Goal: Communication & Community: Ask a question

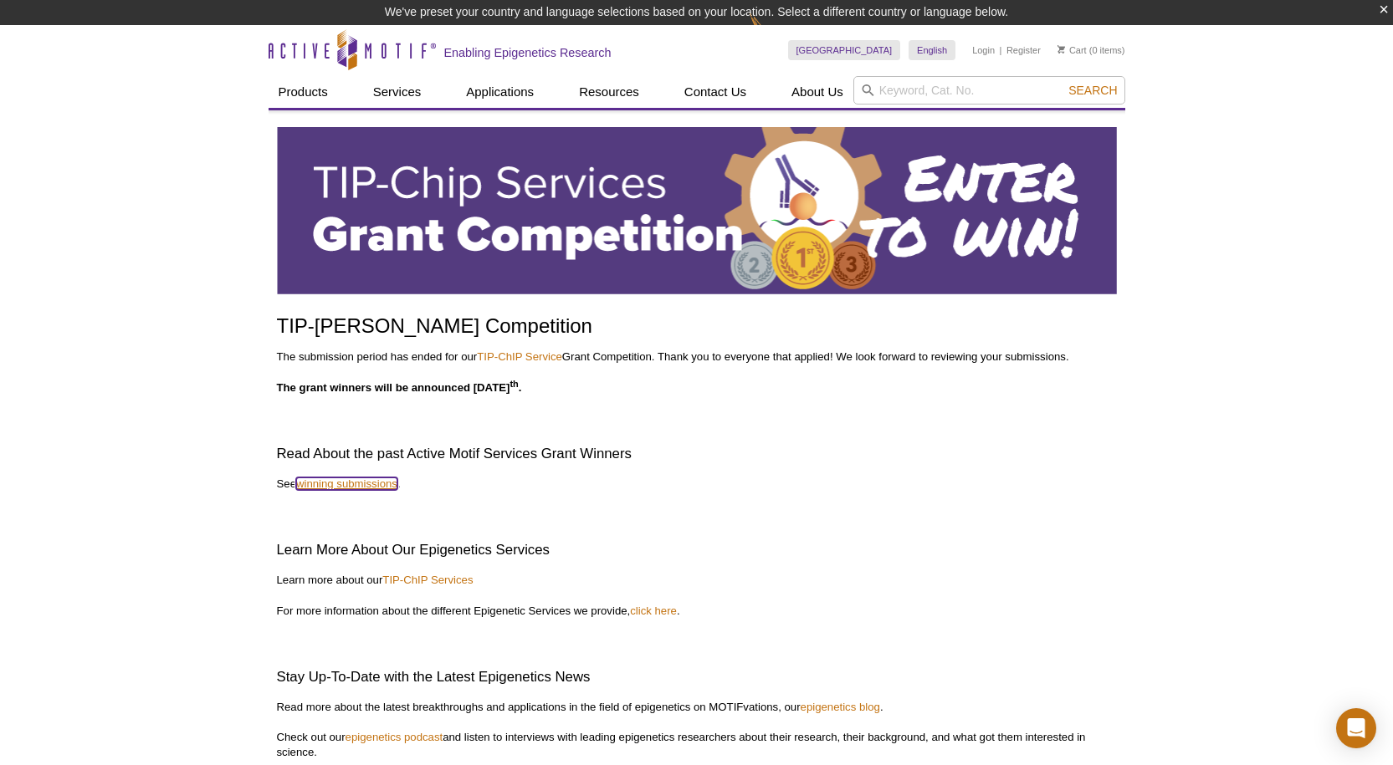
click at [368, 484] on link "winning submissions" at bounding box center [346, 484] width 101 height 13
click at [1355, 720] on icon "Open Intercom Messenger" at bounding box center [1355, 729] width 19 height 22
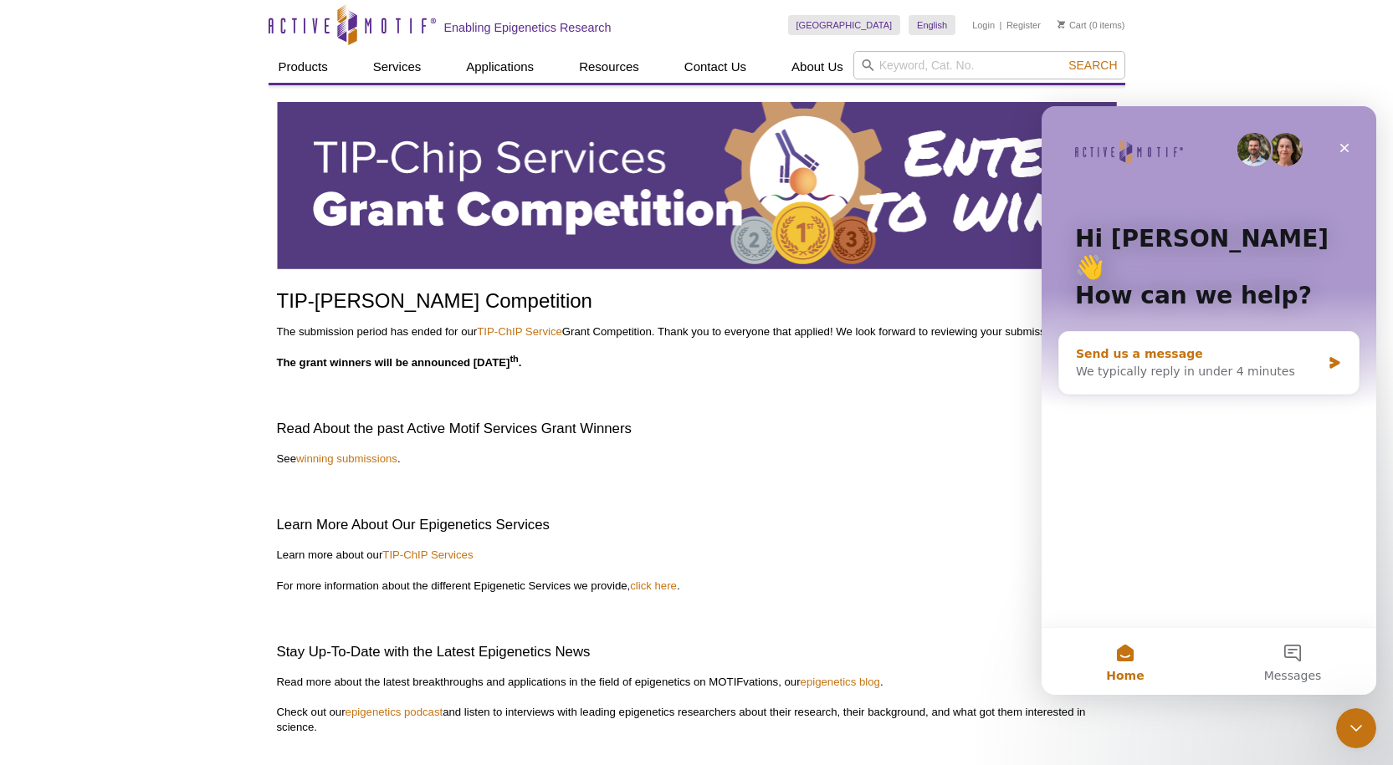
click at [1266, 363] on div "We typically reply in under 4 minutes" at bounding box center [1198, 372] width 245 height 18
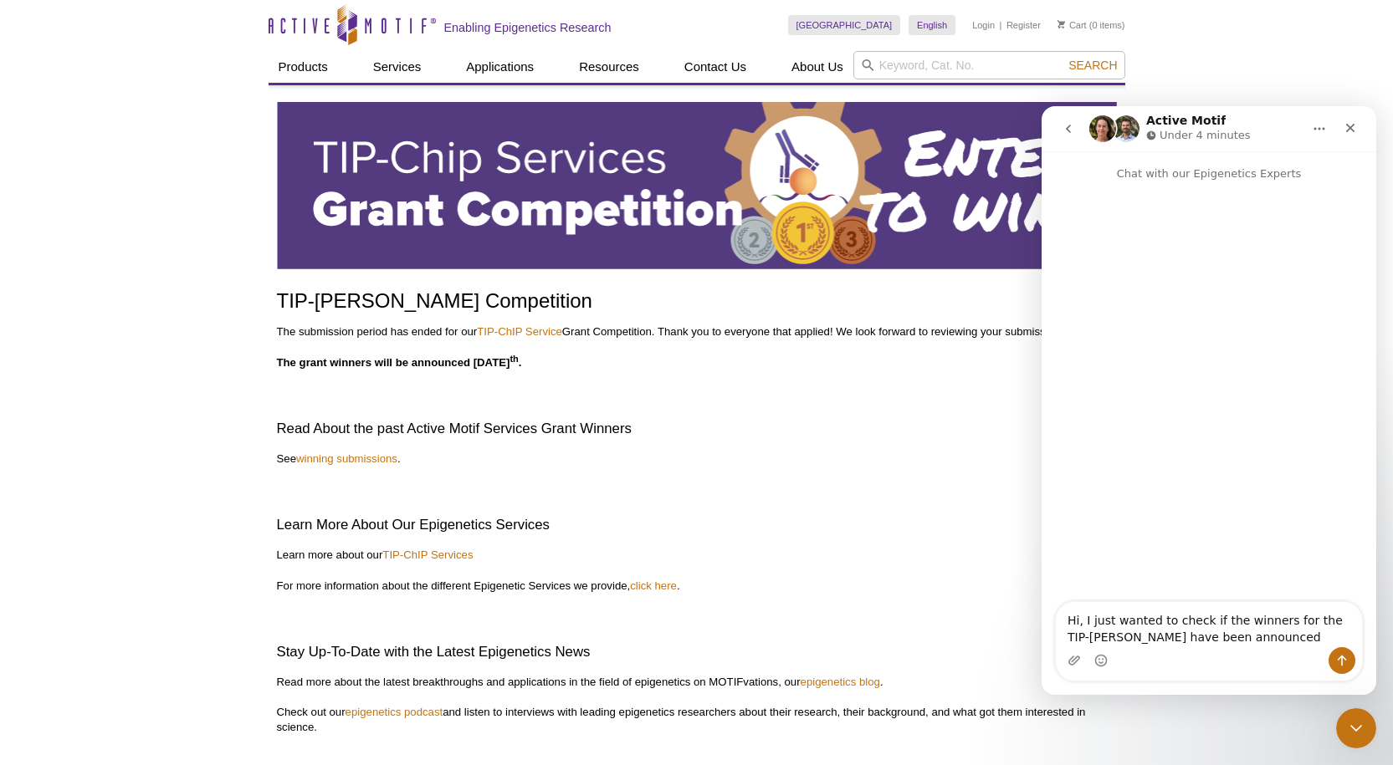
type textarea "Hi, I just wanted to check if the winners for the TIP-[PERSON_NAME] have been a…"
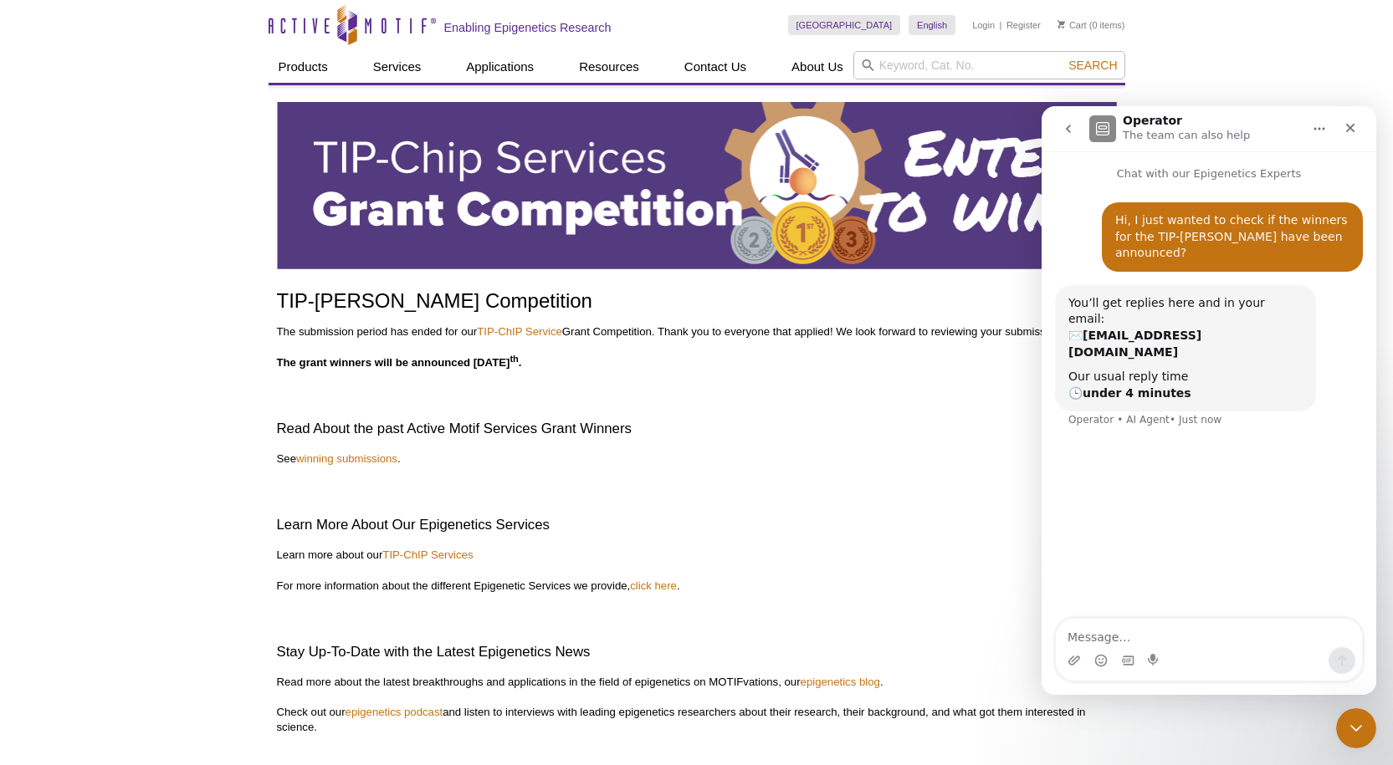
click at [884, 558] on p "Learn more about our TIP-ChIP Services" at bounding box center [697, 555] width 840 height 15
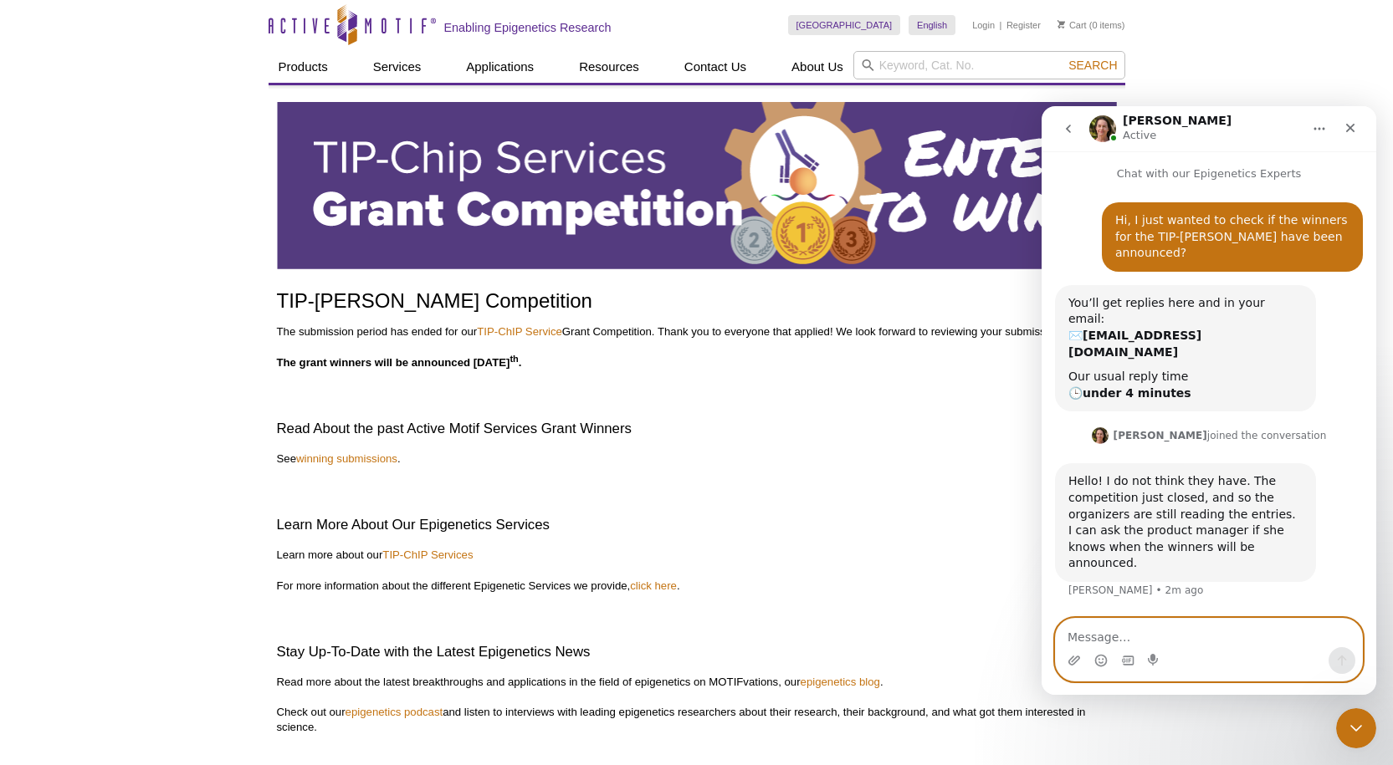
click at [1102, 629] on textarea "Message…" at bounding box center [1208, 633] width 306 height 28
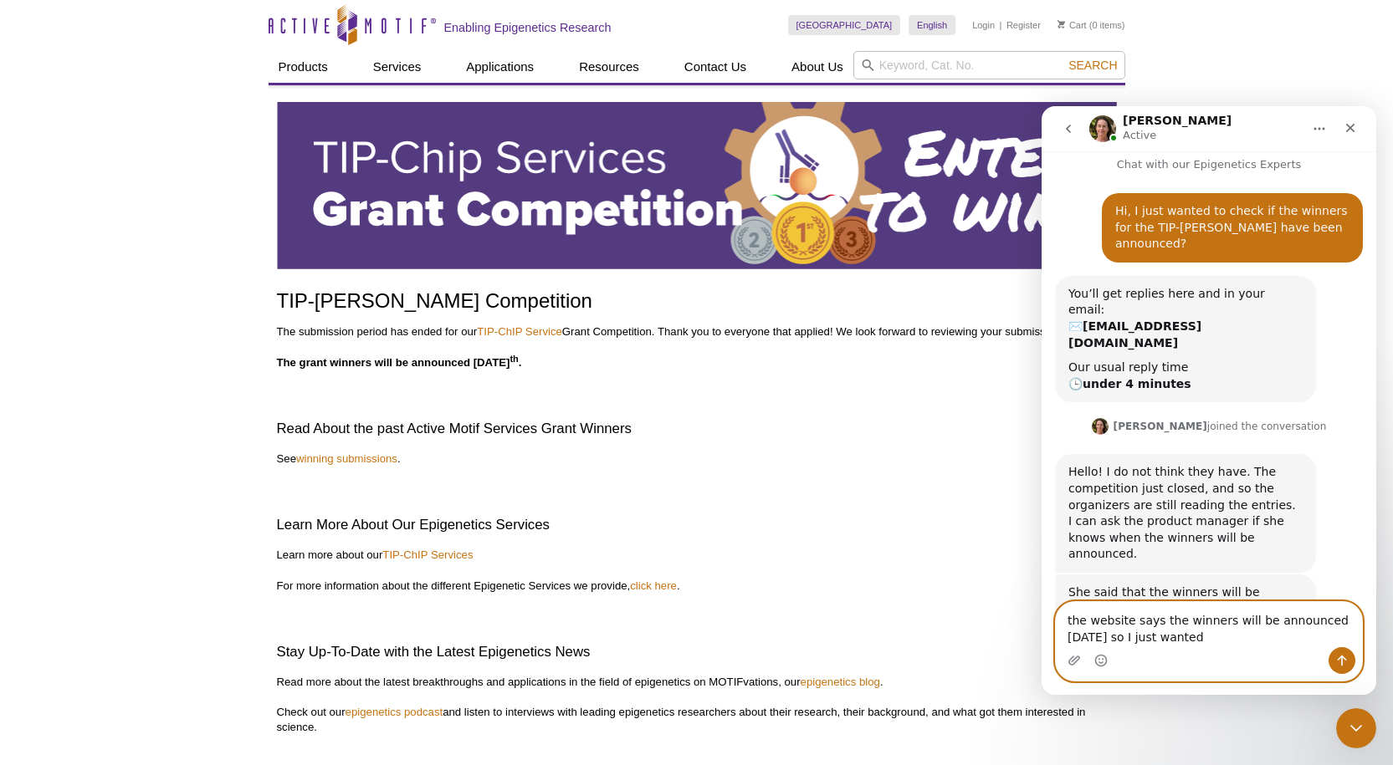
scroll to position [4, 0]
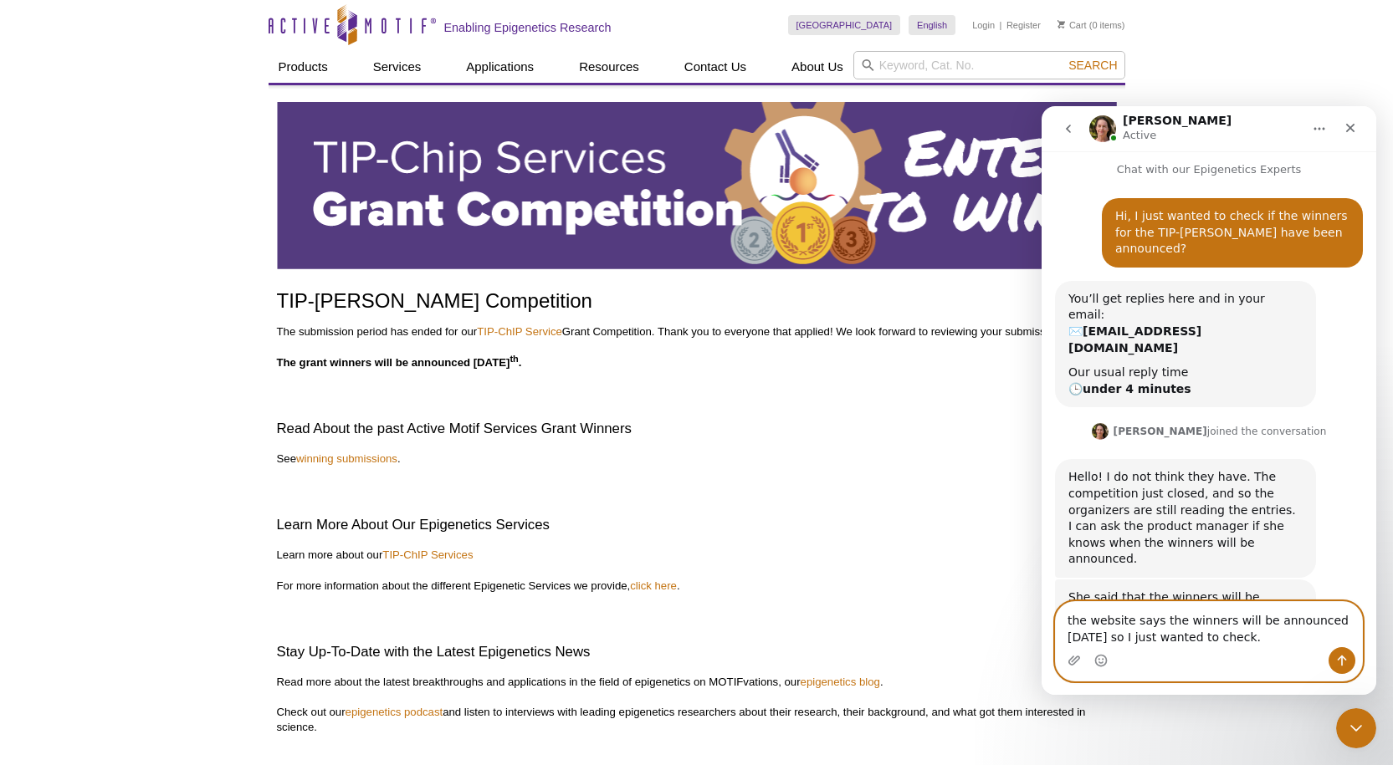
click at [1071, 616] on textarea "the website says the winners will be announced [DATE] so I just wanted to check." at bounding box center [1208, 624] width 306 height 45
click at [1282, 638] on textarea "The website says the winners will be announced [DATE] so I just wanted to check." at bounding box center [1208, 624] width 306 height 45
type textarea "The website says the winners will be announced [DATE] so I just wanted to check."
click at [1352, 667] on button "Send a message…" at bounding box center [1341, 660] width 27 height 27
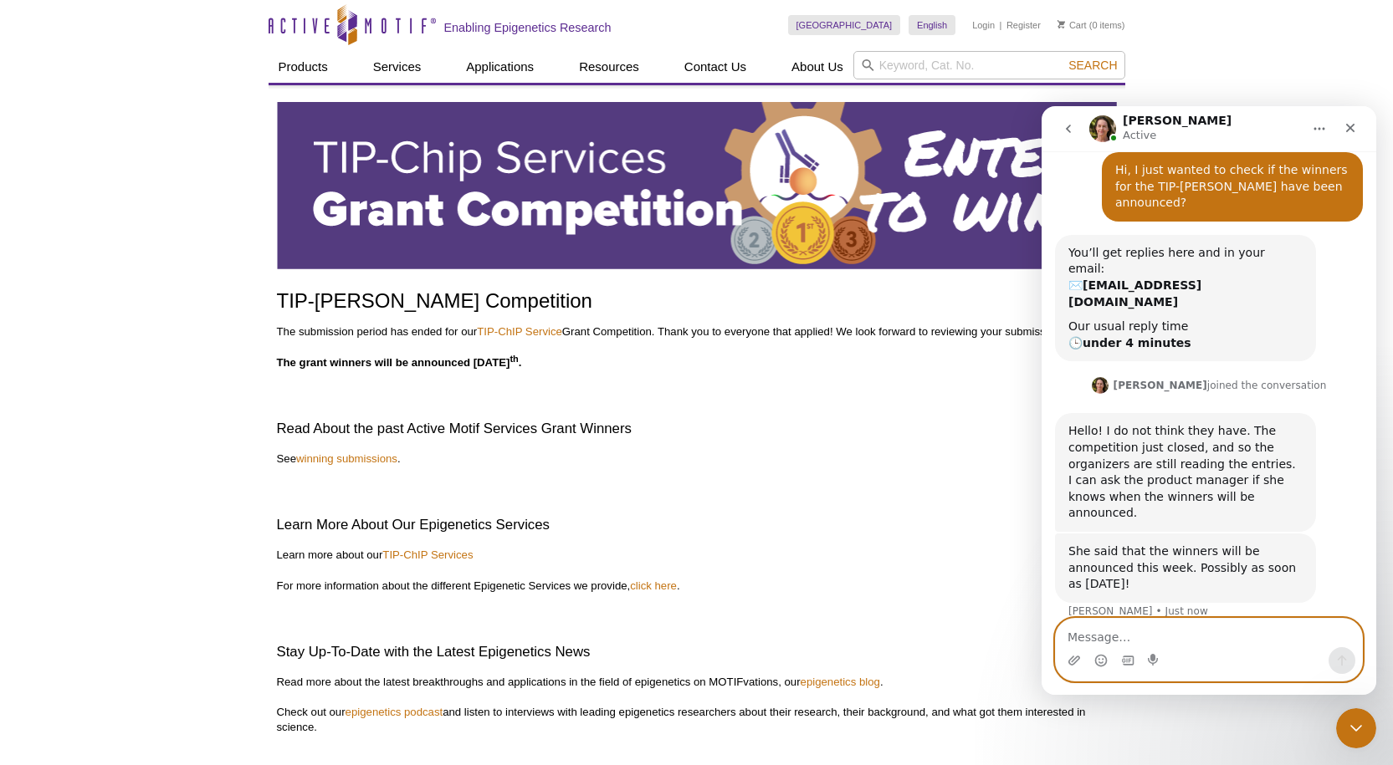
scroll to position [54, 0]
click at [1247, 628] on textarea "Message…" at bounding box center [1208, 633] width 306 height 28
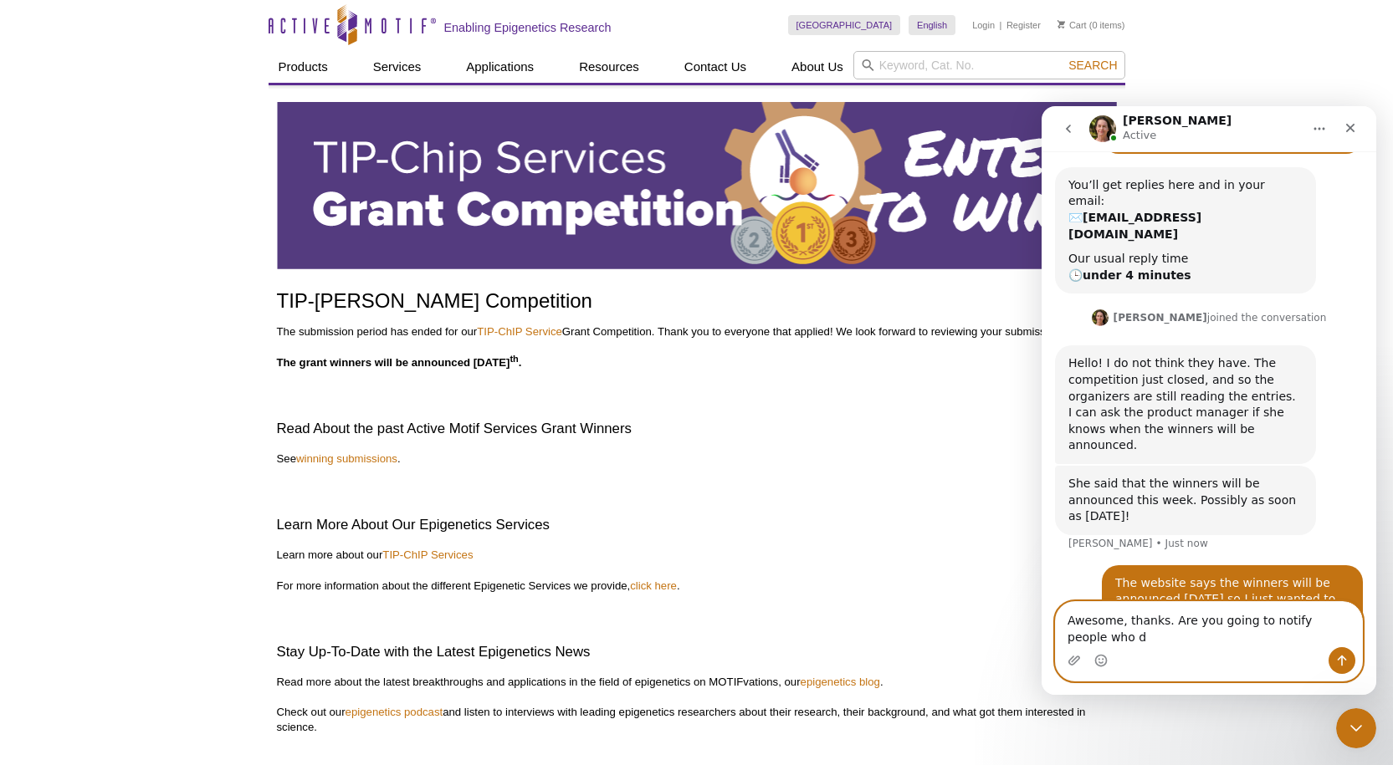
scroll to position [135, 0]
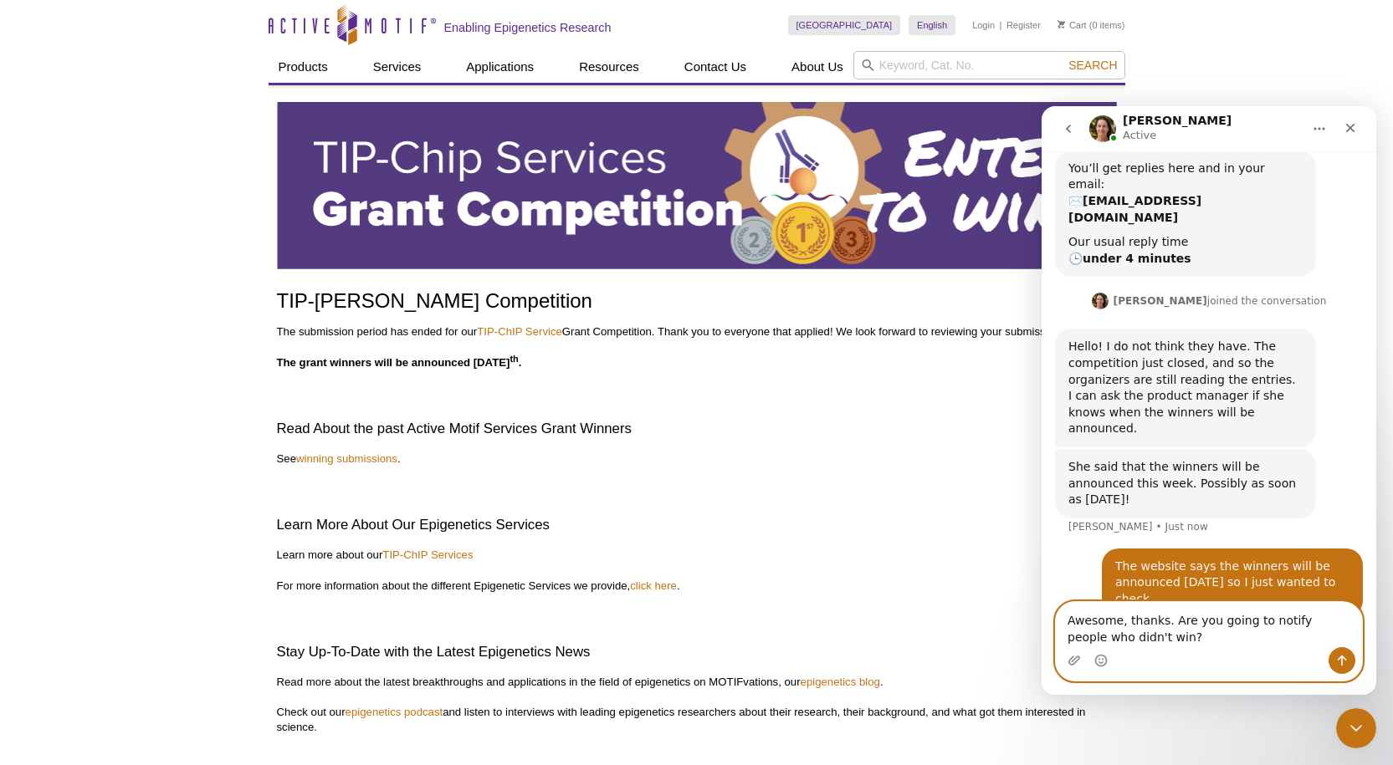
click at [1211, 616] on textarea "Awesome, thanks. Are you going to notify people who didn't win?" at bounding box center [1208, 624] width 306 height 45
click at [1144, 639] on textarea "Awesome, thanks. Are you also going to notify people who didn't win?" at bounding box center [1208, 624] width 306 height 45
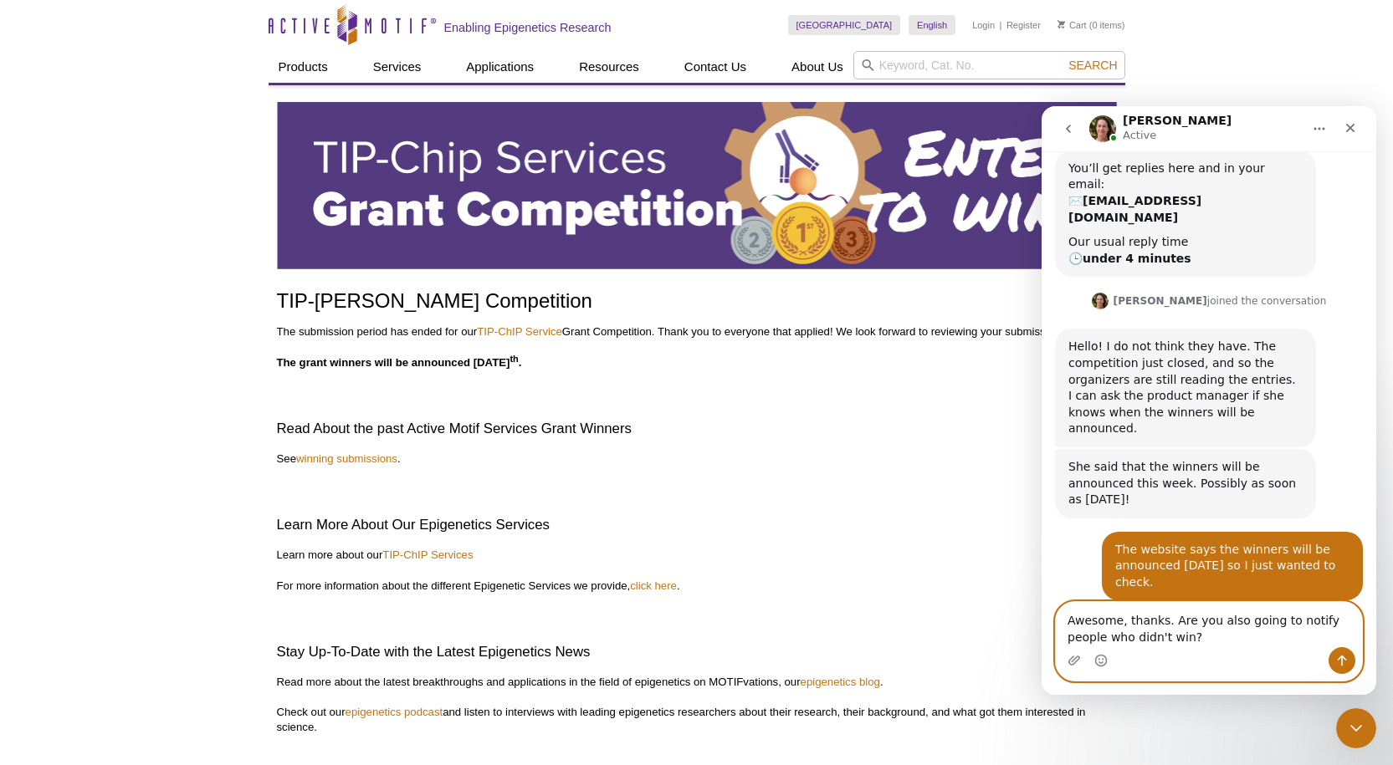
scroll to position [136, 0]
type textarea "Awesome, thanks. Are you also going to notify people who didn't win this time?"
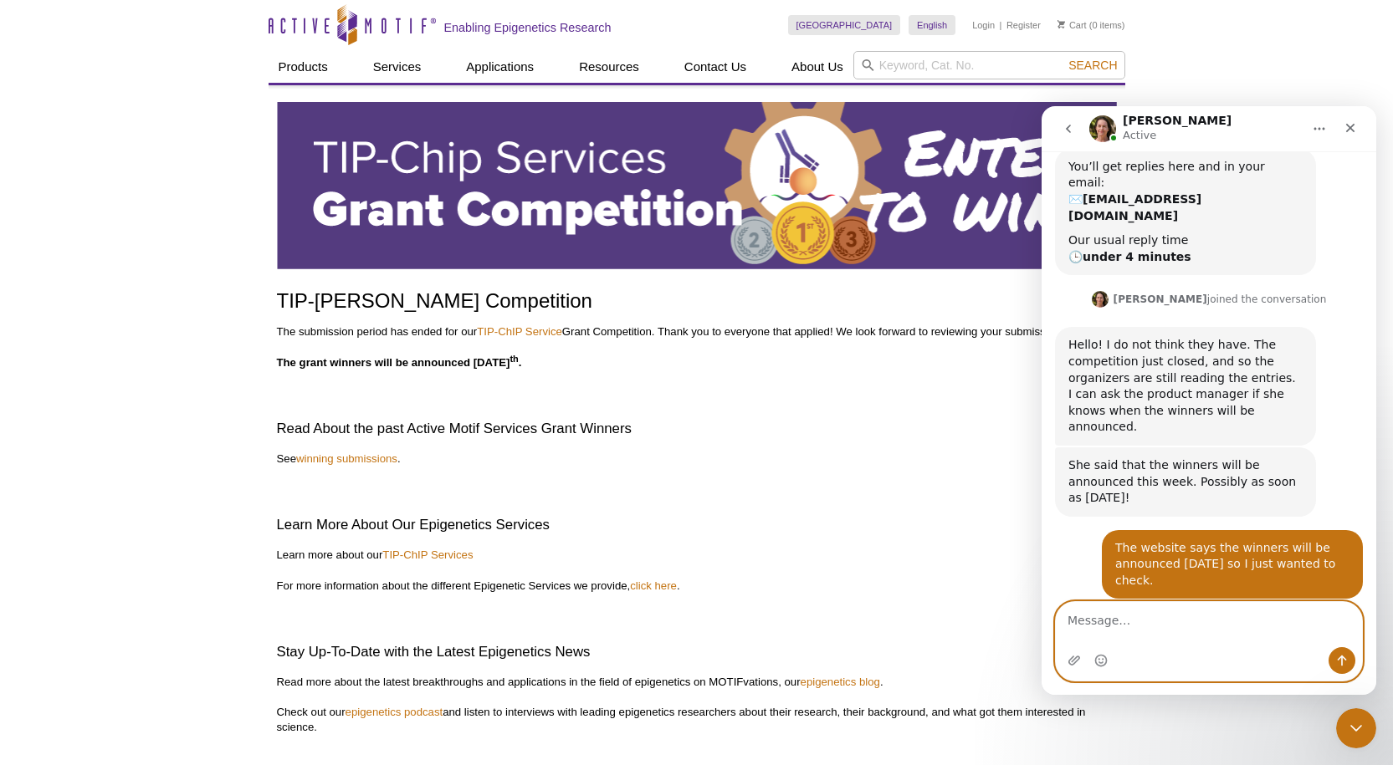
scroll to position [186, 0]
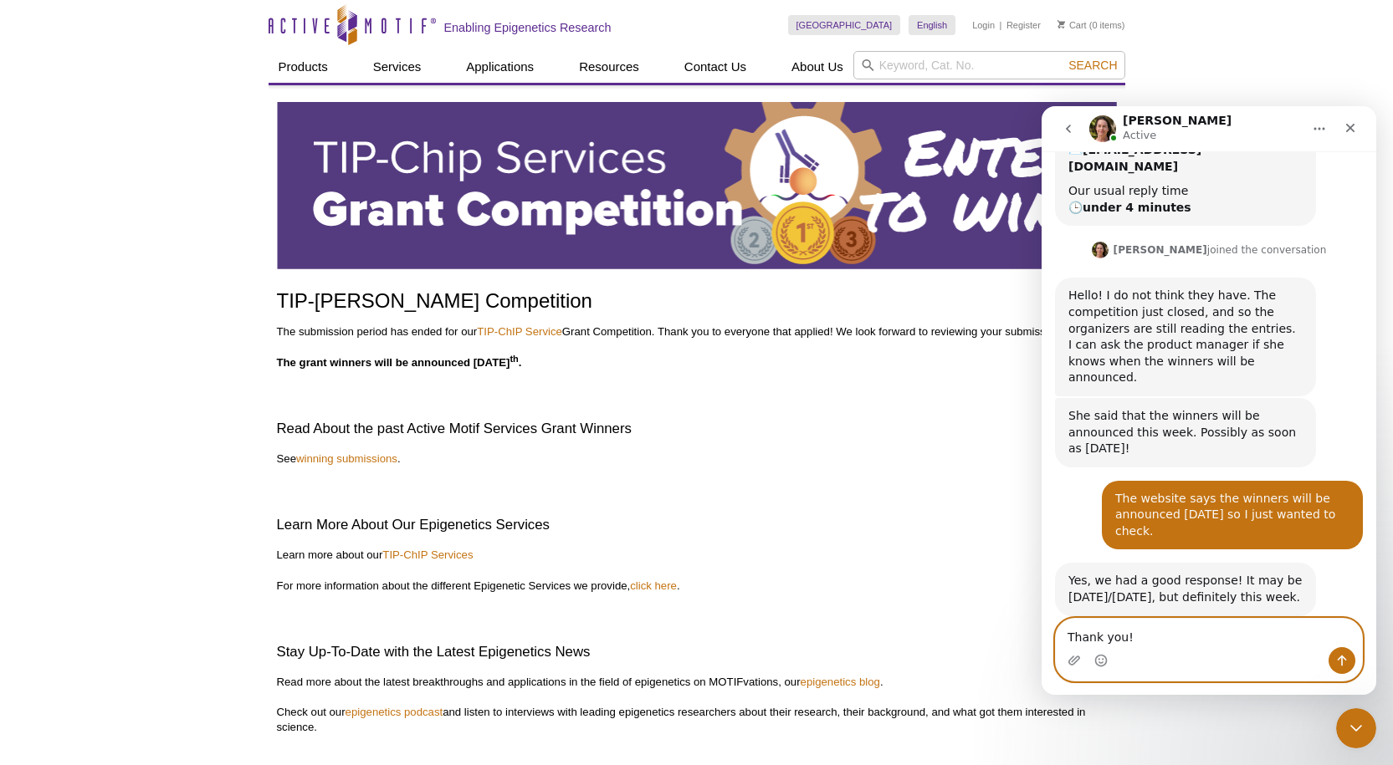
type textarea "Thank you!"
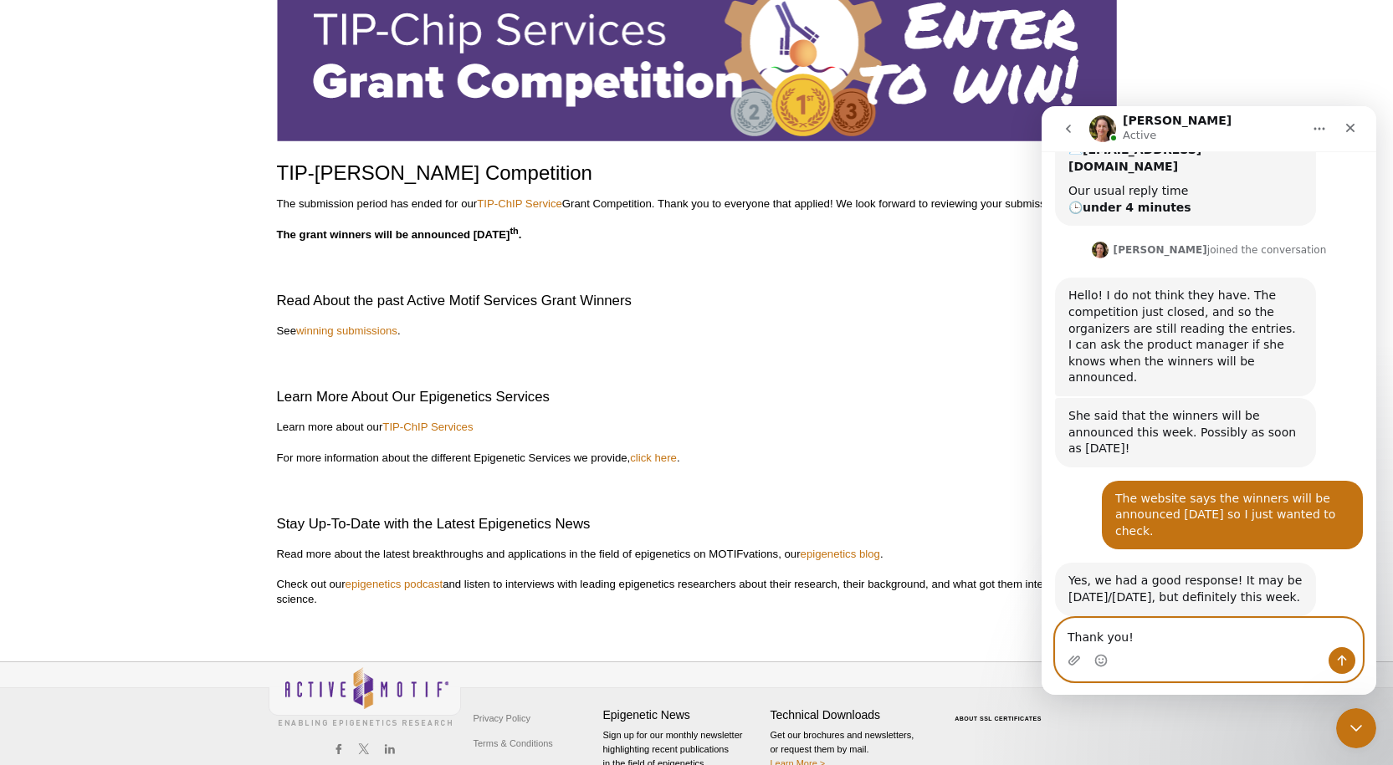
scroll to position [171, 0]
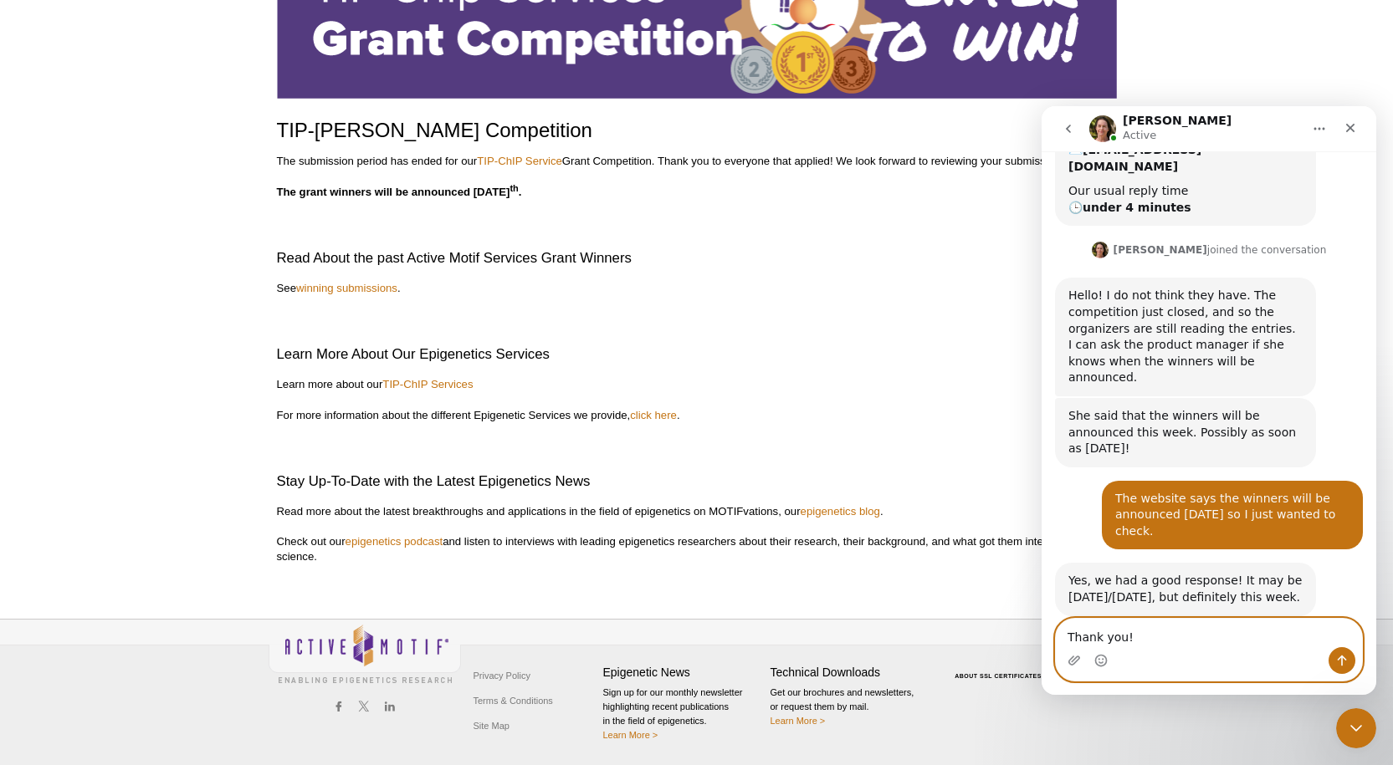
click at [1144, 639] on textarea "Thank you!" at bounding box center [1208, 633] width 306 height 28
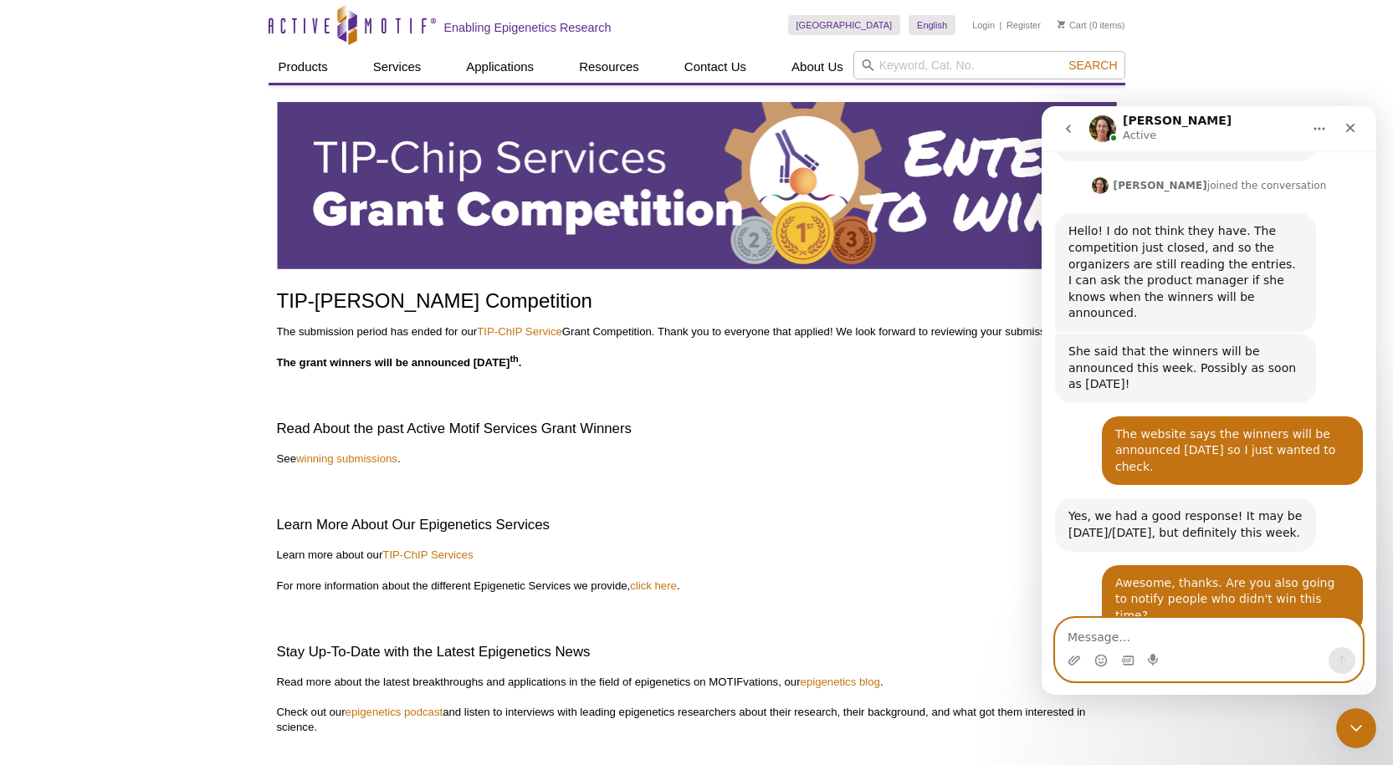
scroll to position [285, 0]
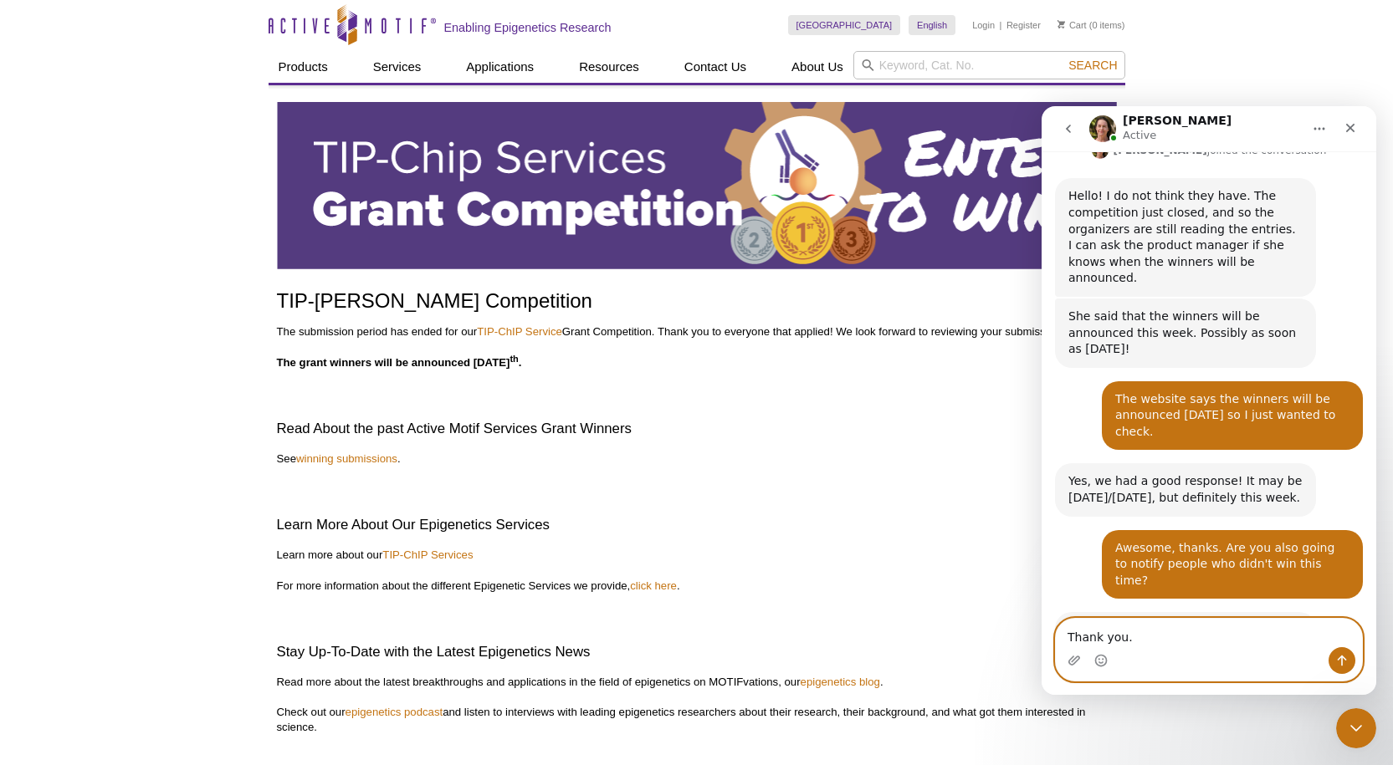
type textarea "Thank you."
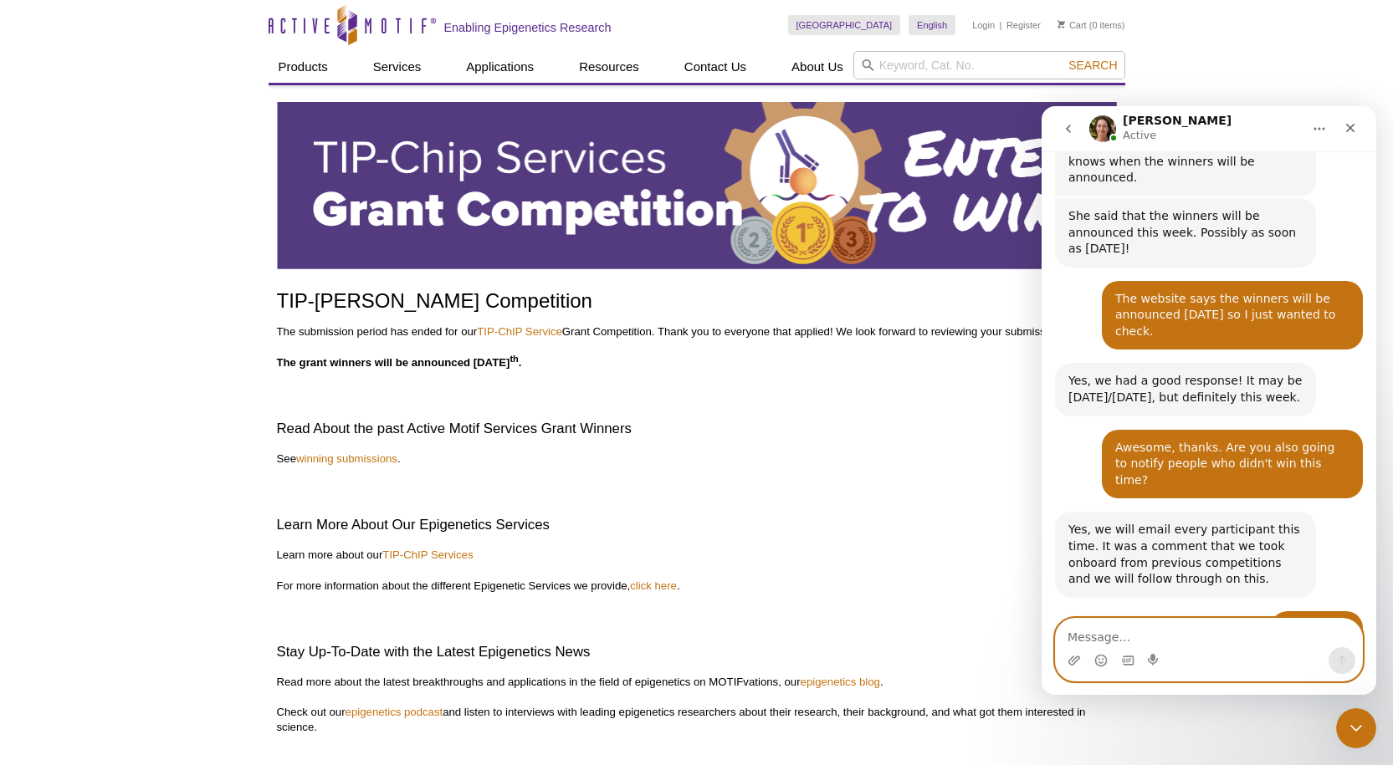
scroll to position [385, 0]
type textarea "Have a good day!"
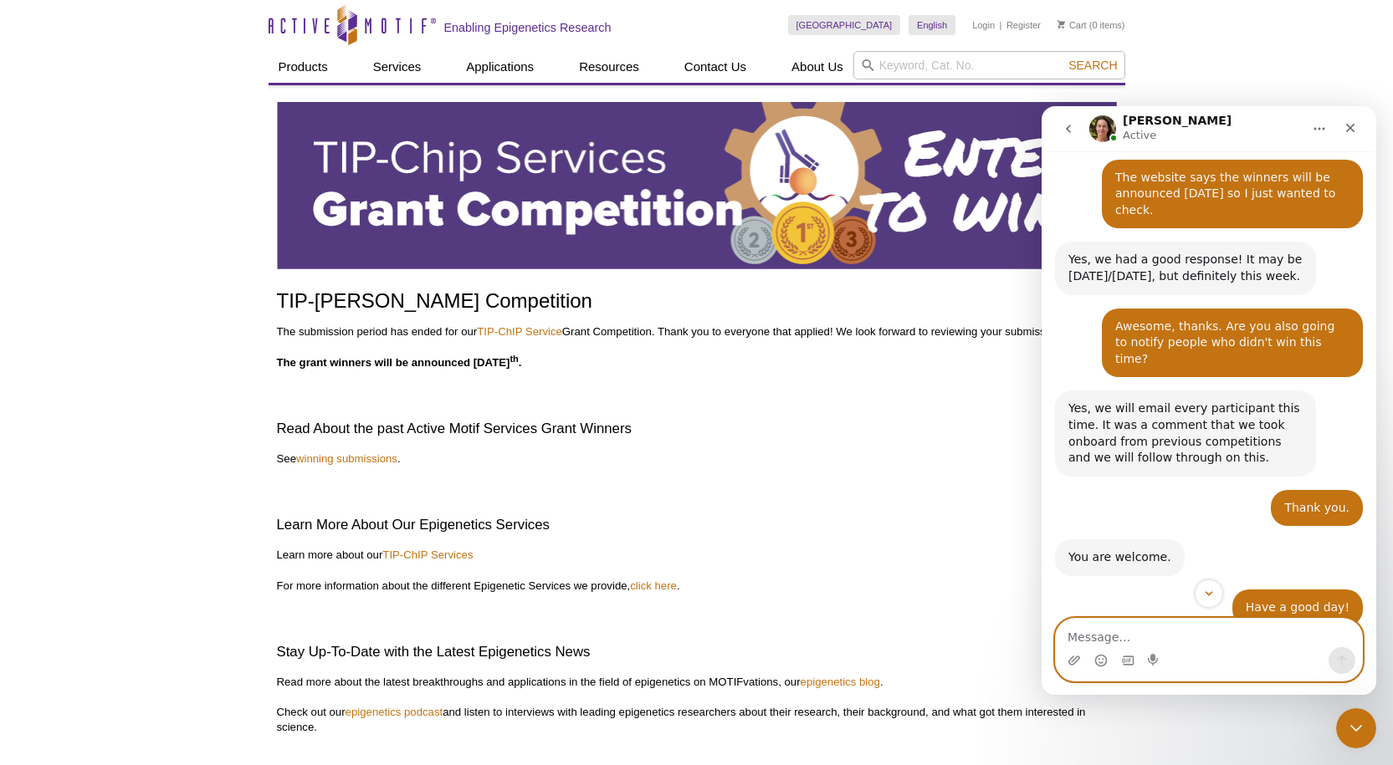
scroll to position [512, 0]
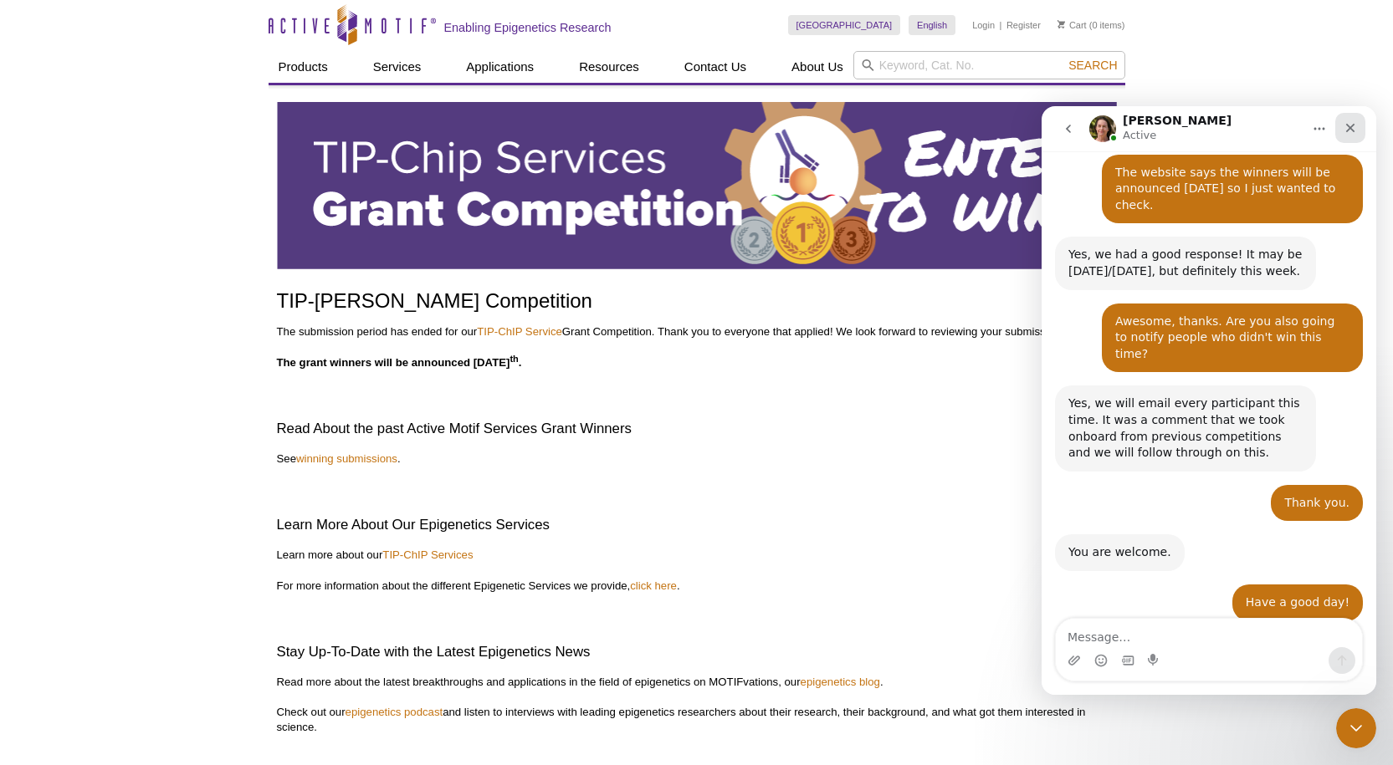
click at [1354, 130] on icon "Close" at bounding box center [1349, 127] width 13 height 13
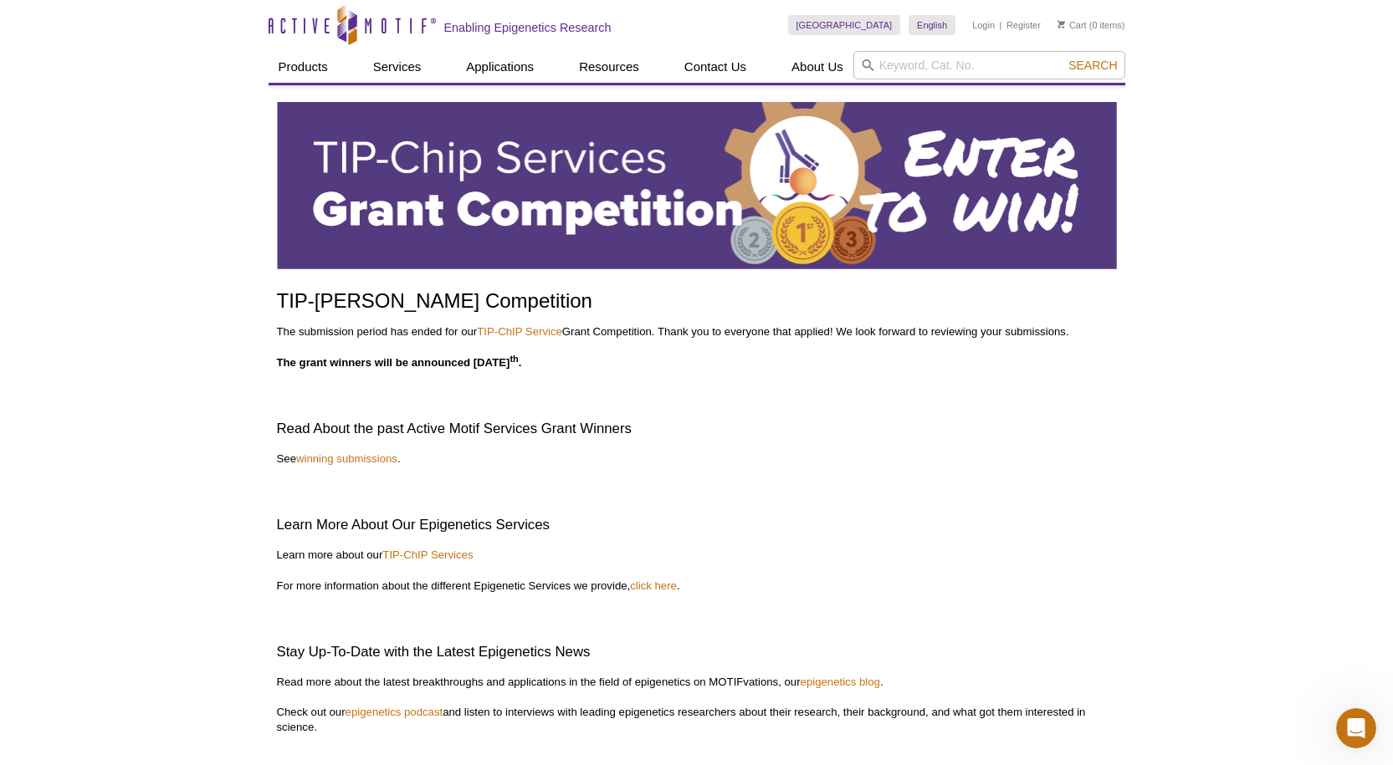
scroll to position [484, 0]
